Goal: Transaction & Acquisition: Purchase product/service

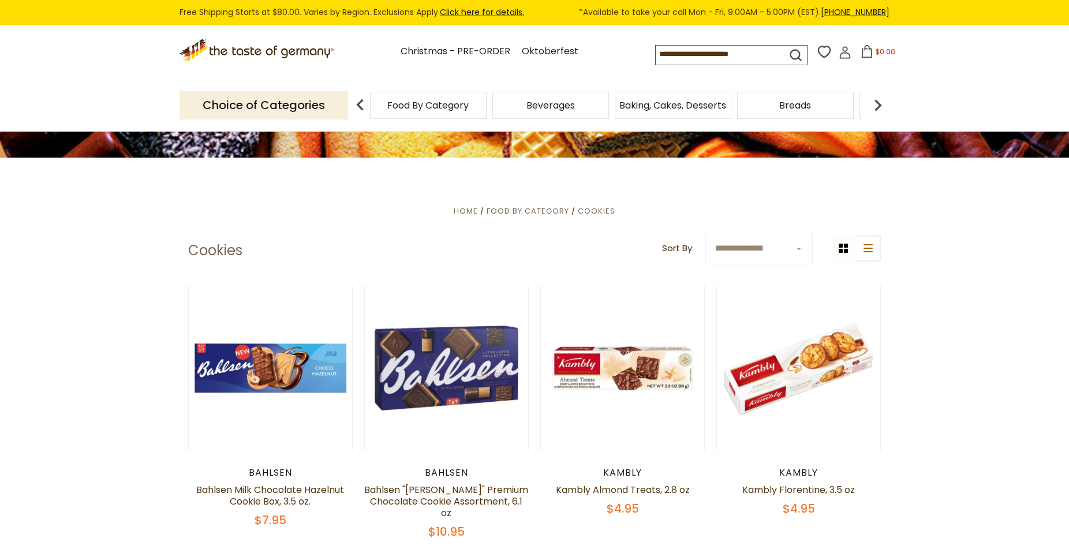
scroll to position [173, 0]
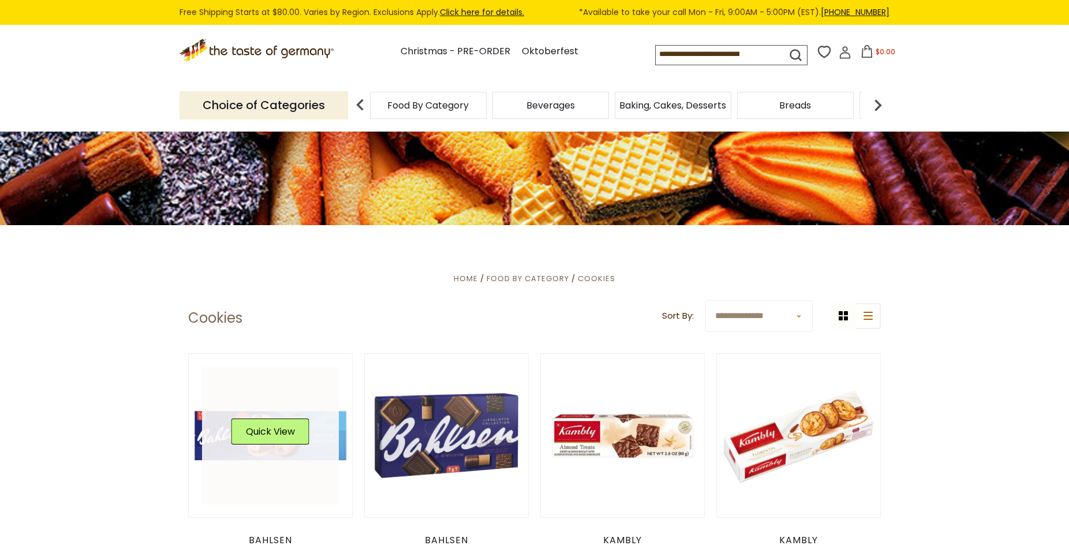
click at [222, 444] on link at bounding box center [270, 435] width 137 height 137
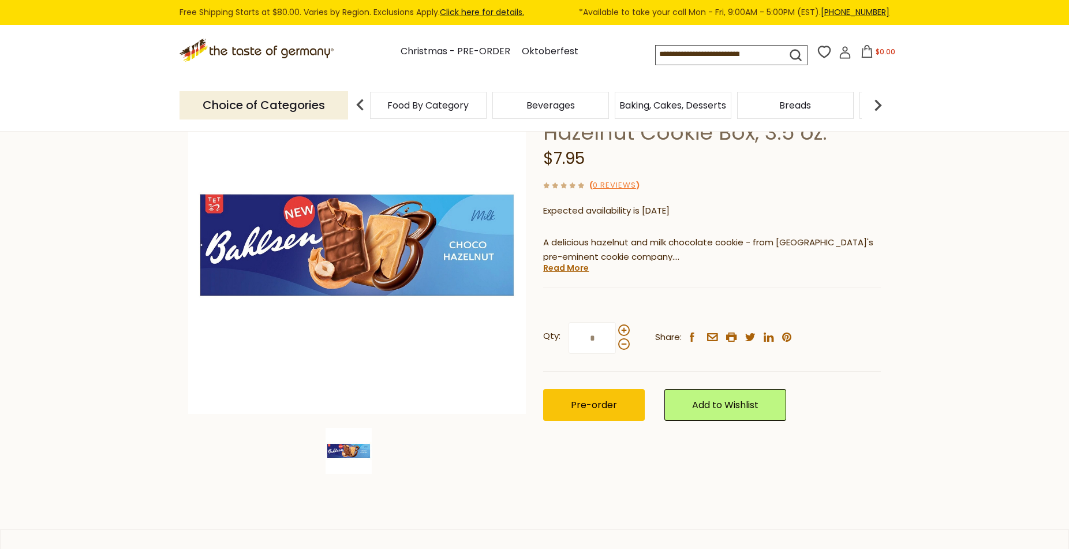
scroll to position [173, 0]
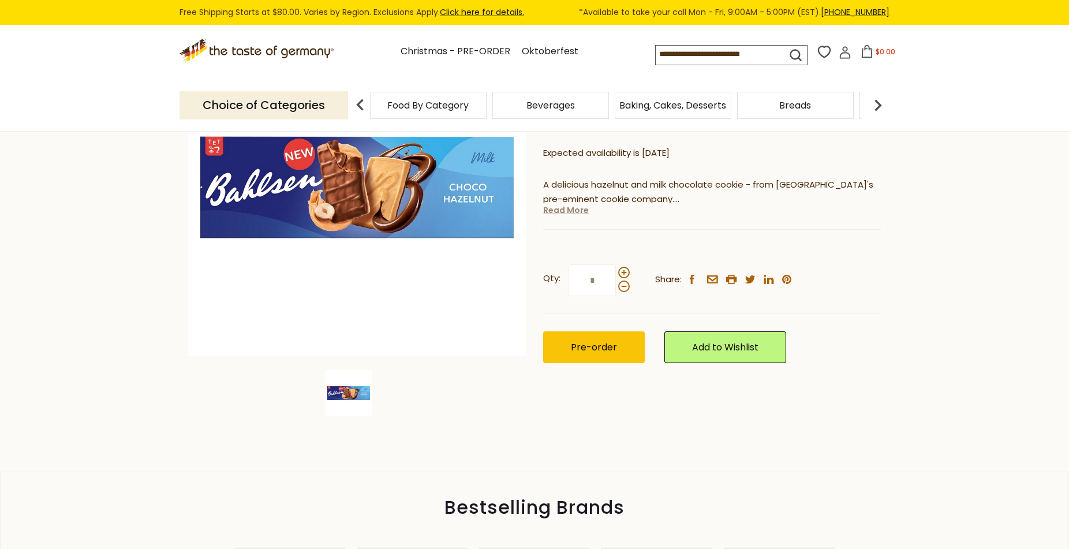
click at [556, 213] on link "Read More" at bounding box center [566, 210] width 46 height 12
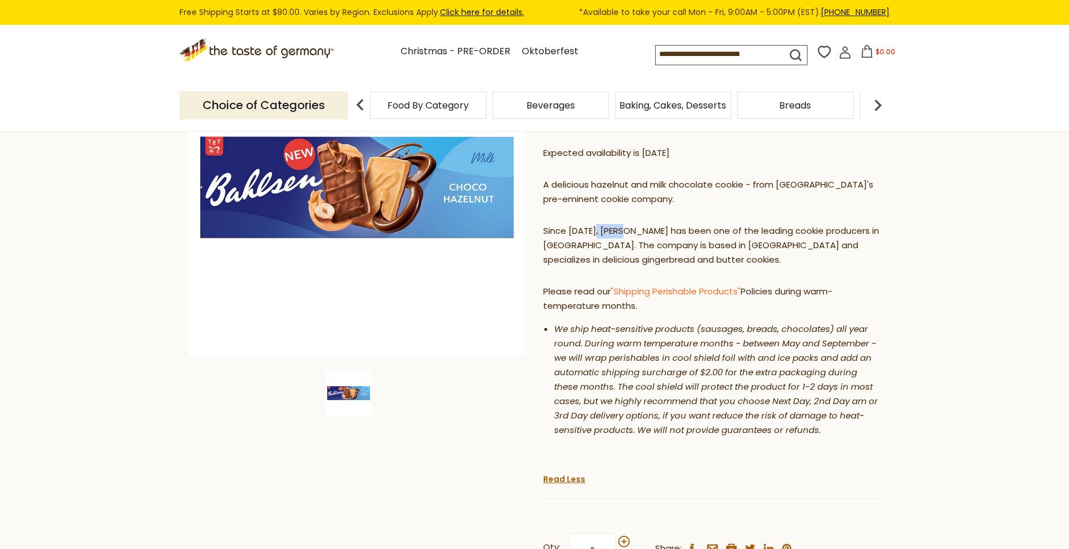
drag, startPoint x: 627, startPoint y: 230, endPoint x: 593, endPoint y: 227, distance: 34.2
click at [593, 227] on p "Since 1889, Bahlsen has been one of the leading cookie producers in Germany. Th…" at bounding box center [712, 245] width 338 height 43
copy p "Bahlsen"
